Goal: Navigation & Orientation: Go to known website

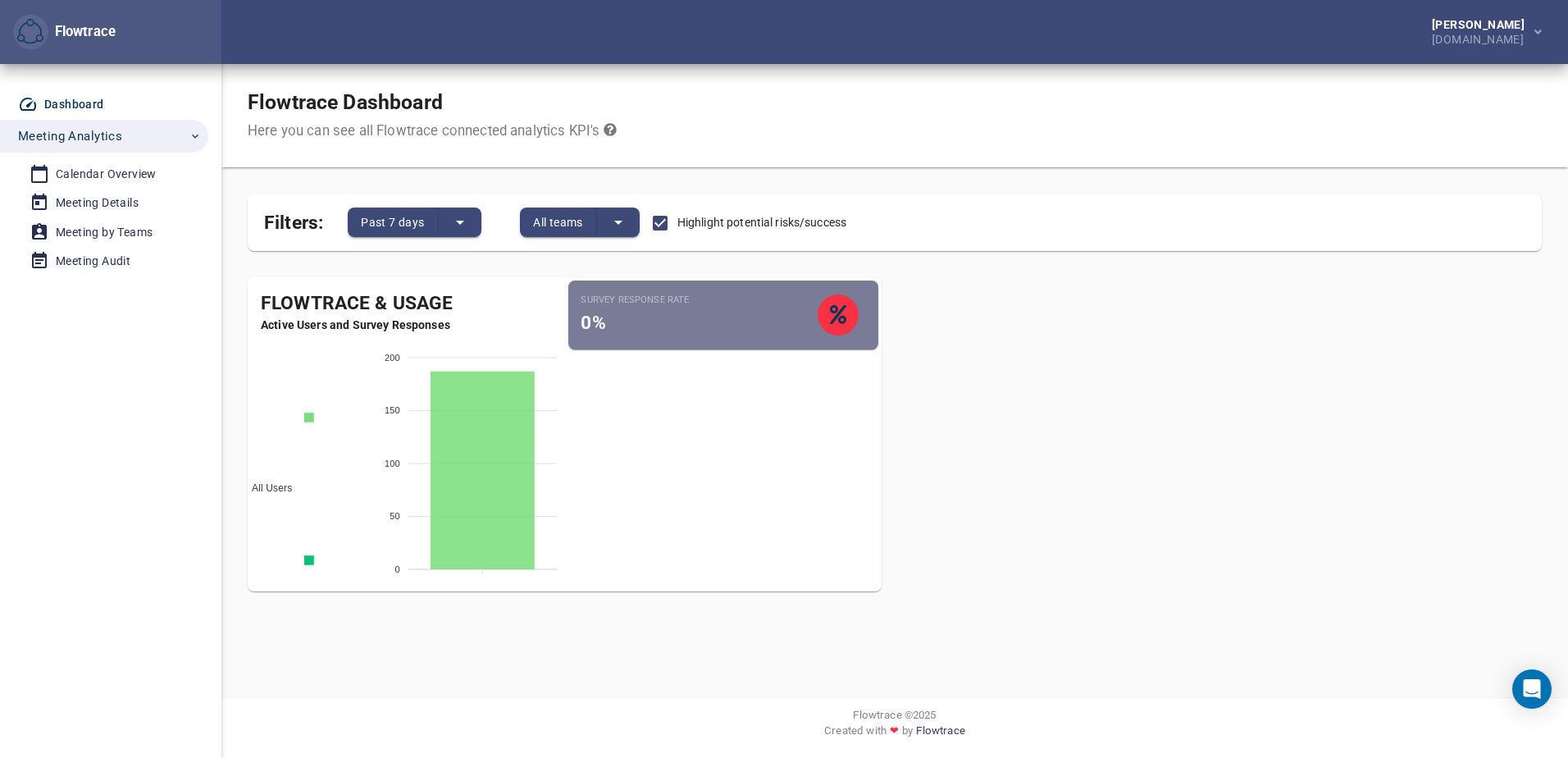
click at [1099, 352] on div "Flowtrace & Usage Active Users and Survey Responses All Users Active Employees …" at bounding box center [894, 441] width 1321 height 354
